Goal: Task Accomplishment & Management: Use online tool/utility

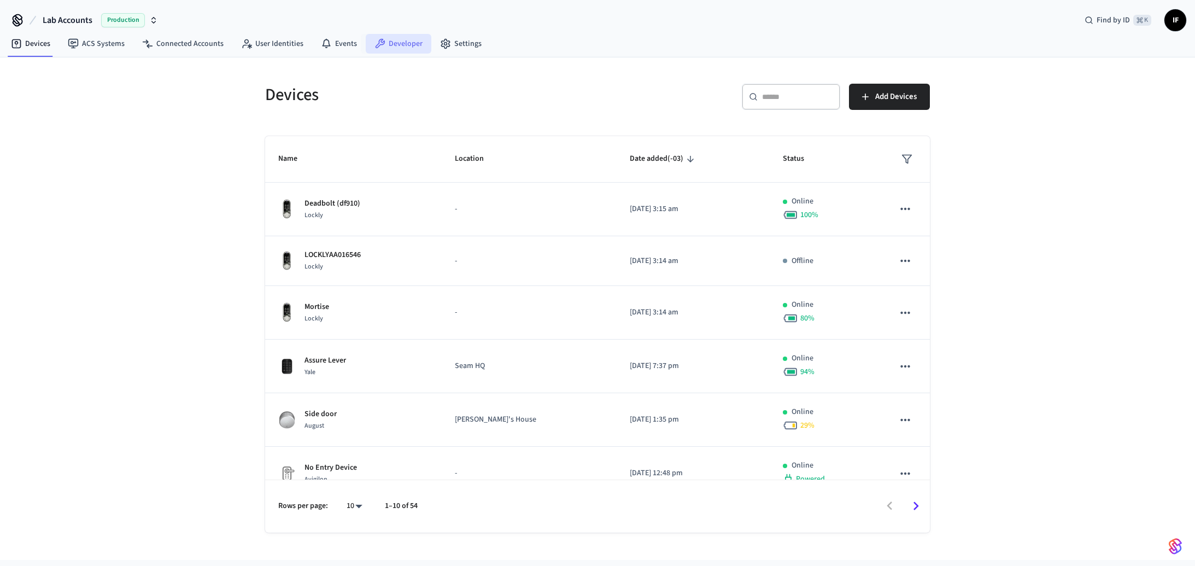
click at [395, 46] on link "Developer" at bounding box center [399, 44] width 66 height 20
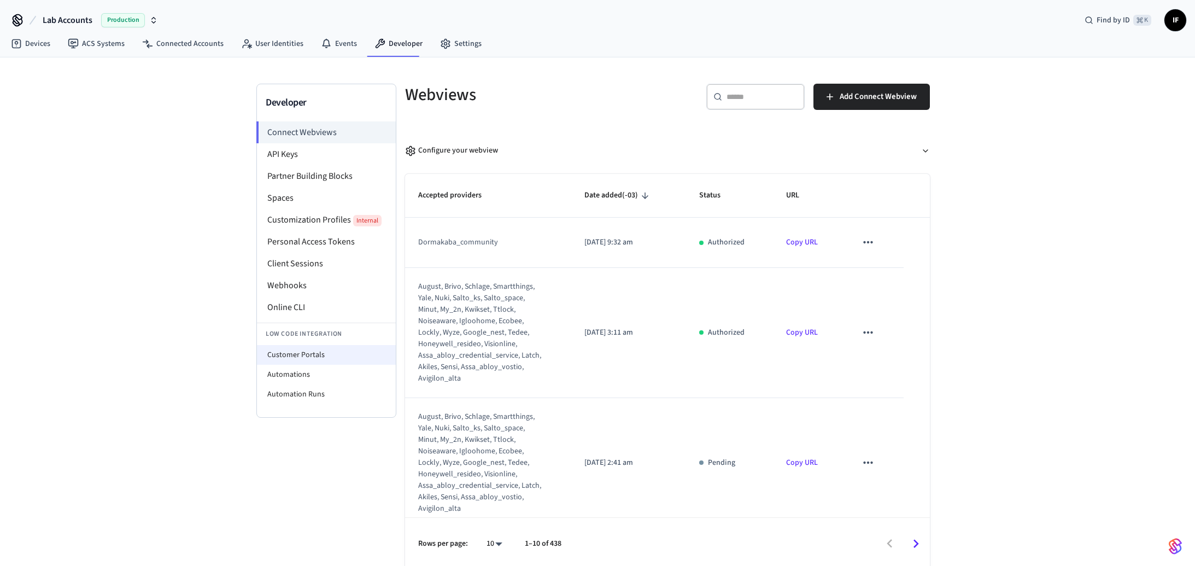
click at [314, 363] on li "Customer Portals" at bounding box center [326, 355] width 139 height 20
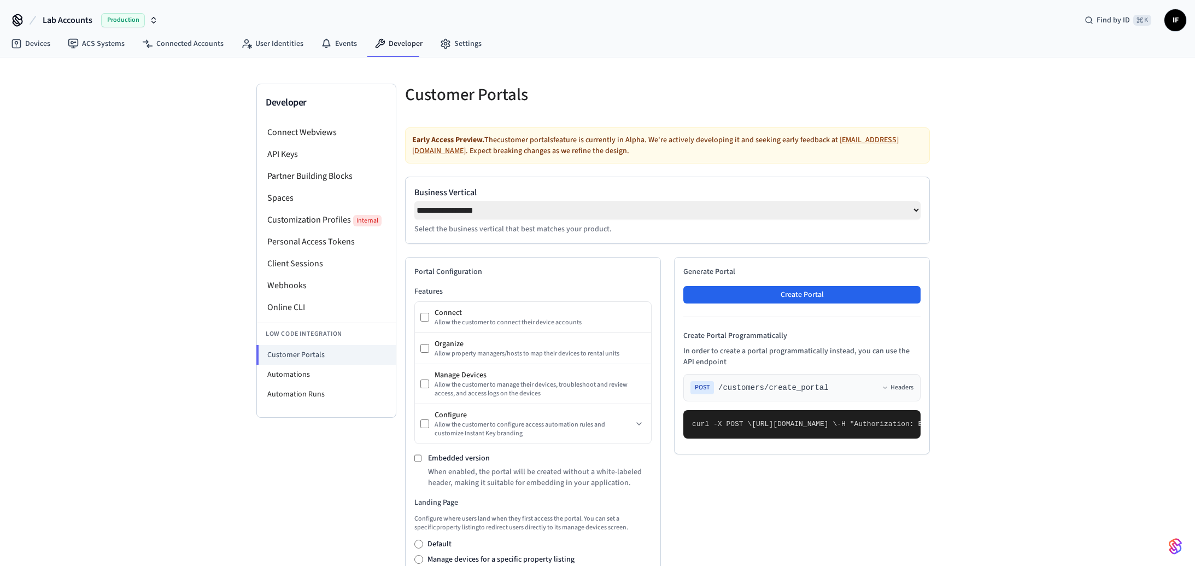
select select "**********"
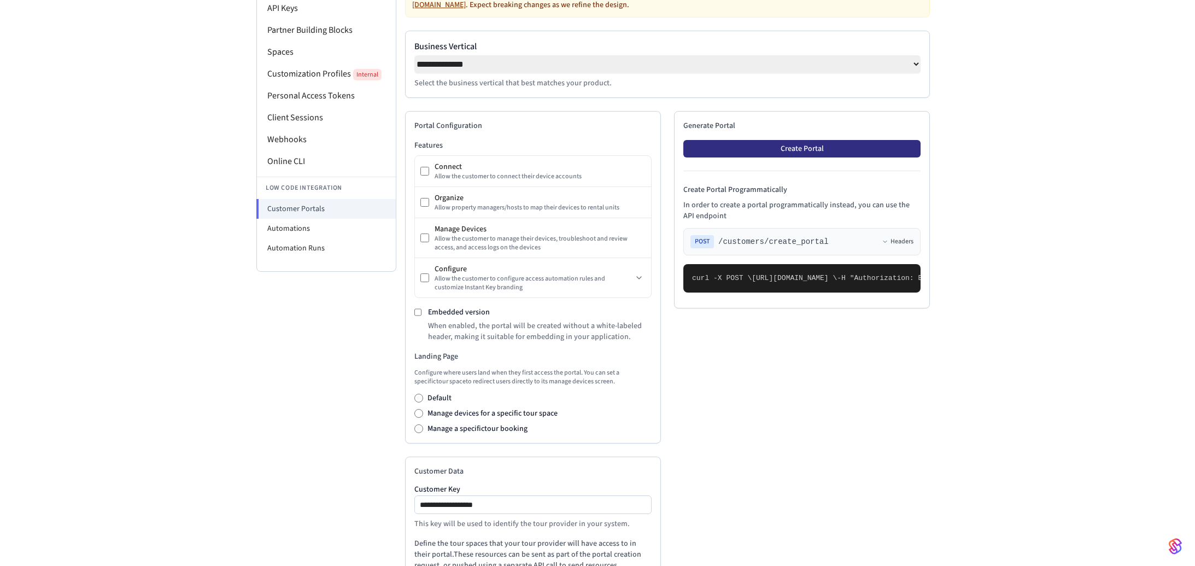
click at [853, 148] on button "Create Portal" at bounding box center [801, 148] width 237 height 17
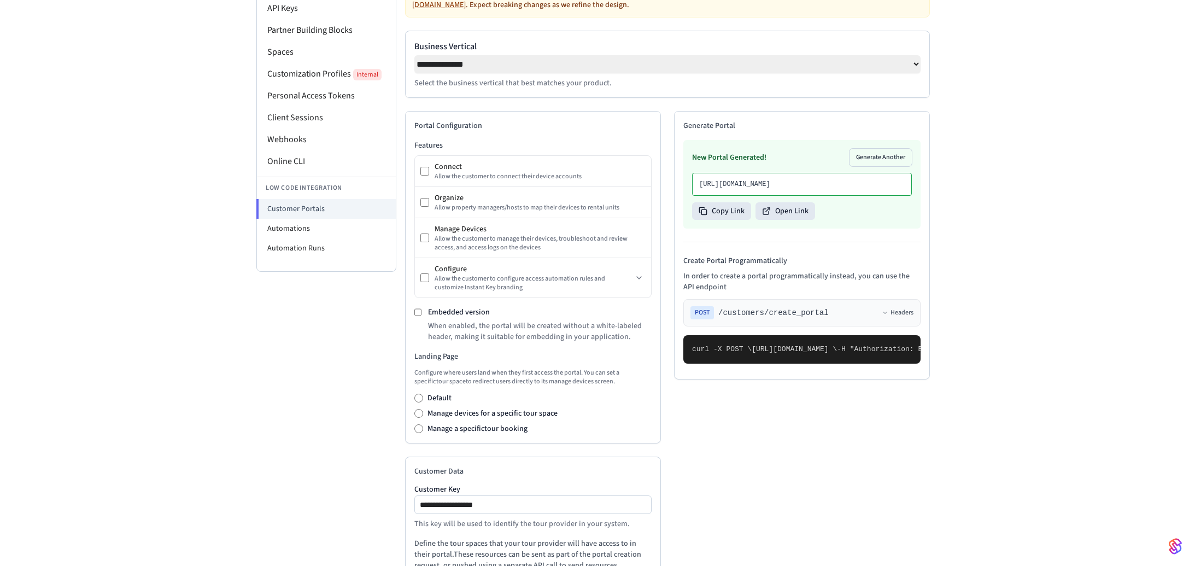
drag, startPoint x: 832, startPoint y: 189, endPoint x: 699, endPoint y: 189, distance: 133.4
click at [699, 189] on p "https://partner-ui.seam.vc/portals/8c3dce7f-3b36-470a-9cf3-14ecdab9b512?token=s…" at bounding box center [802, 184] width 206 height 9
